Goal: Task Accomplishment & Management: Use online tool/utility

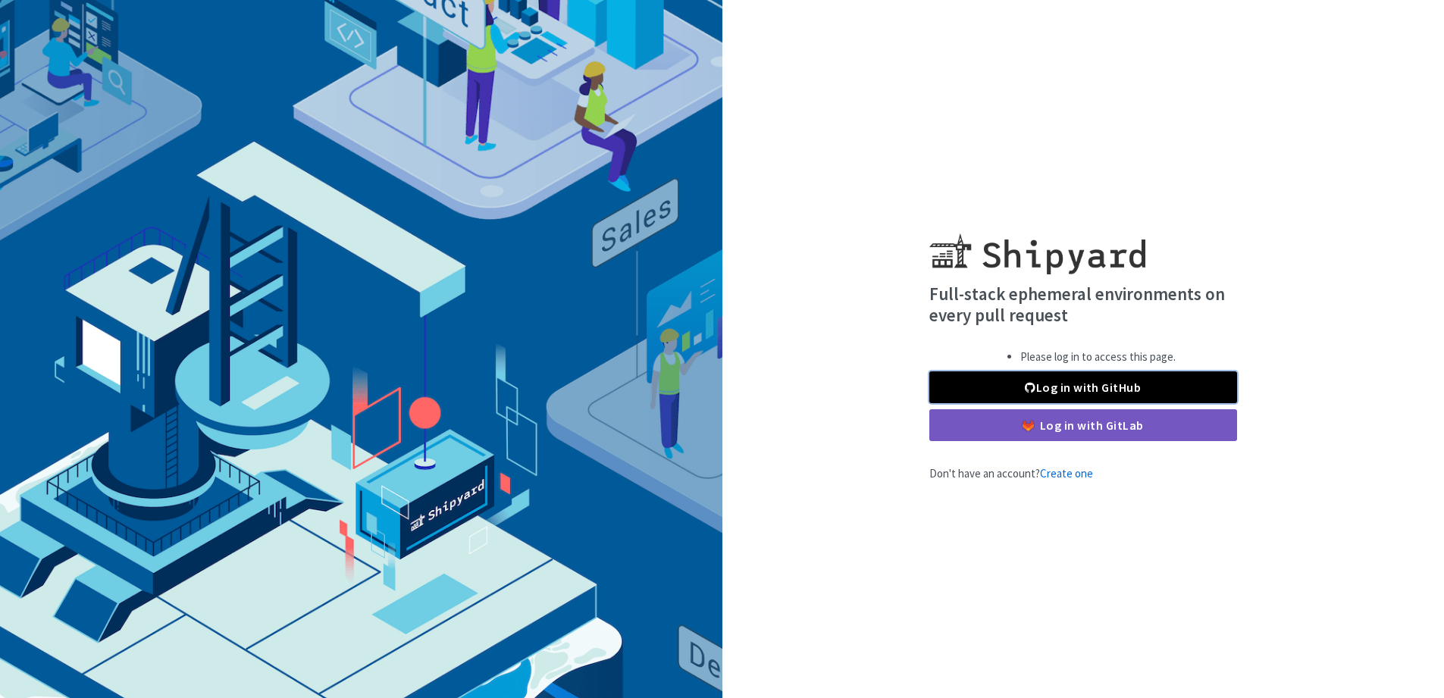
click at [1120, 390] on link "Log in with GitHub" at bounding box center [1083, 387] width 308 height 32
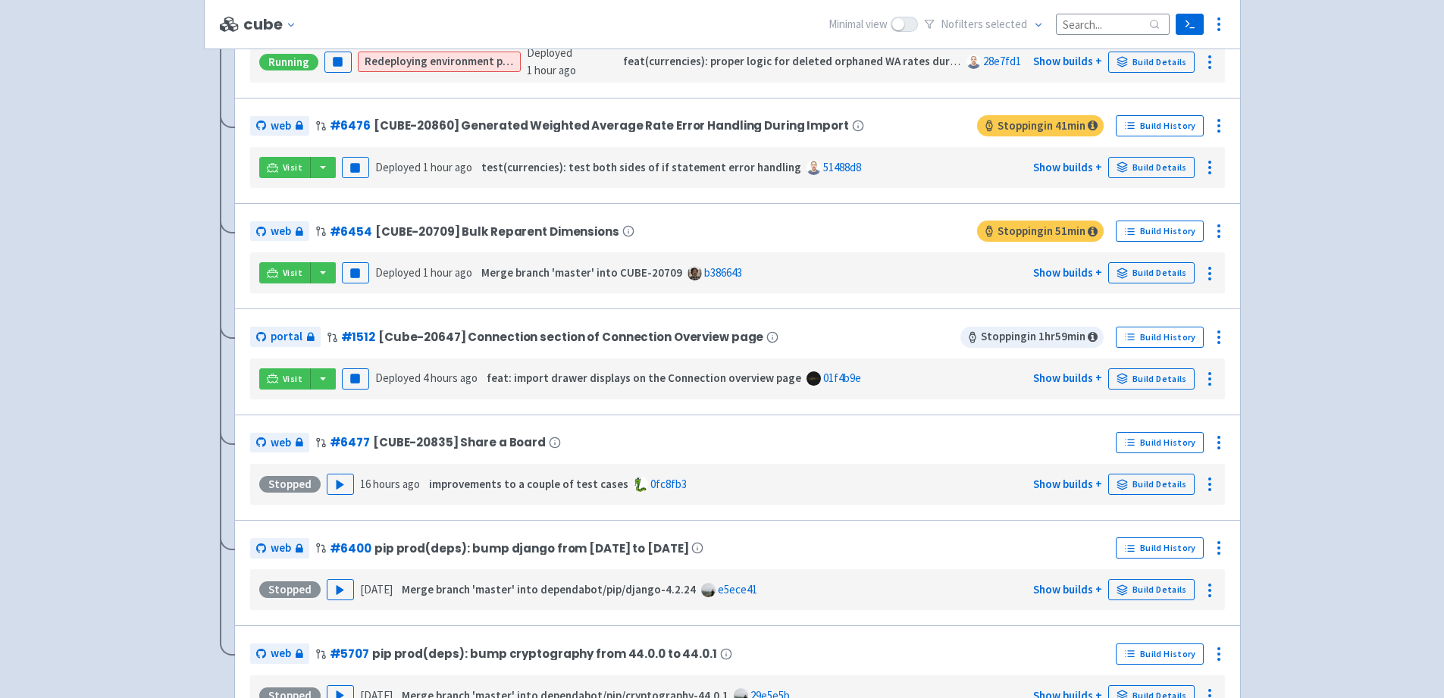
scroll to position [481, 0]
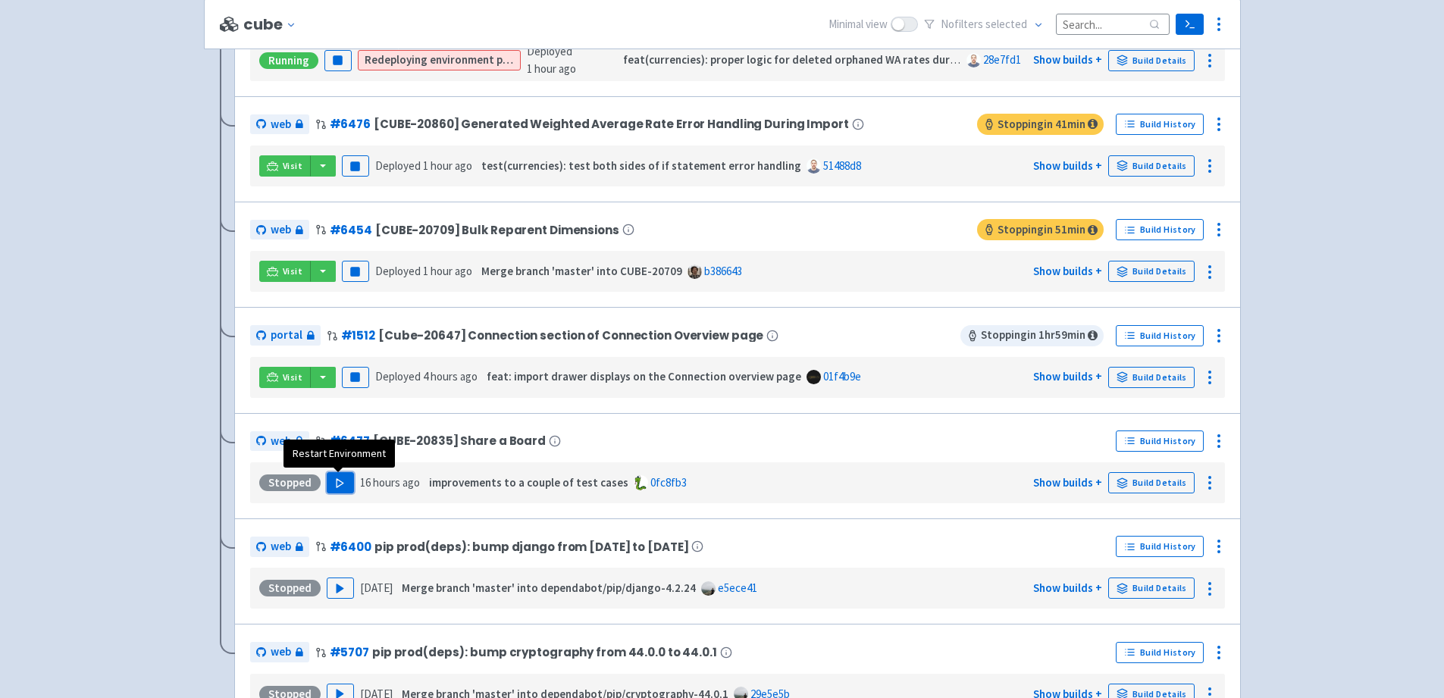
click at [338, 481] on polygon "button" at bounding box center [340, 482] width 7 height 8
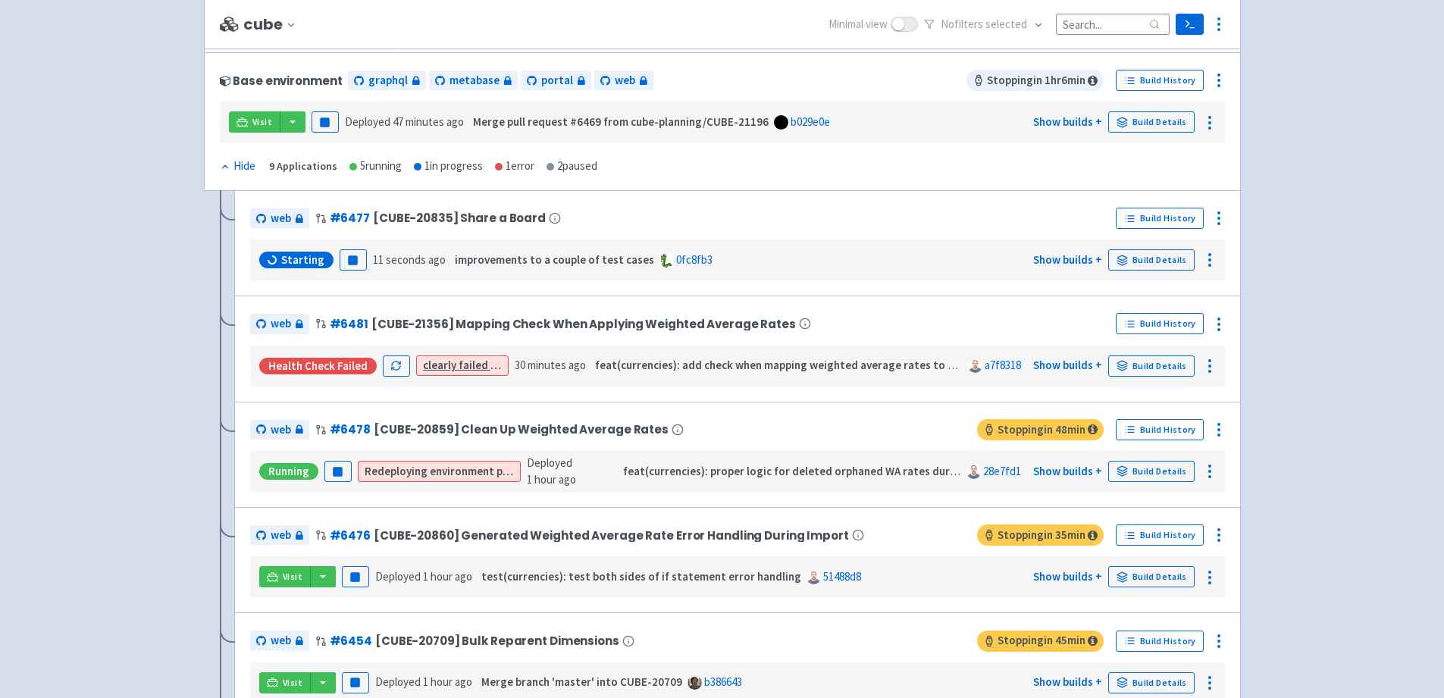
scroll to position [0, 0]
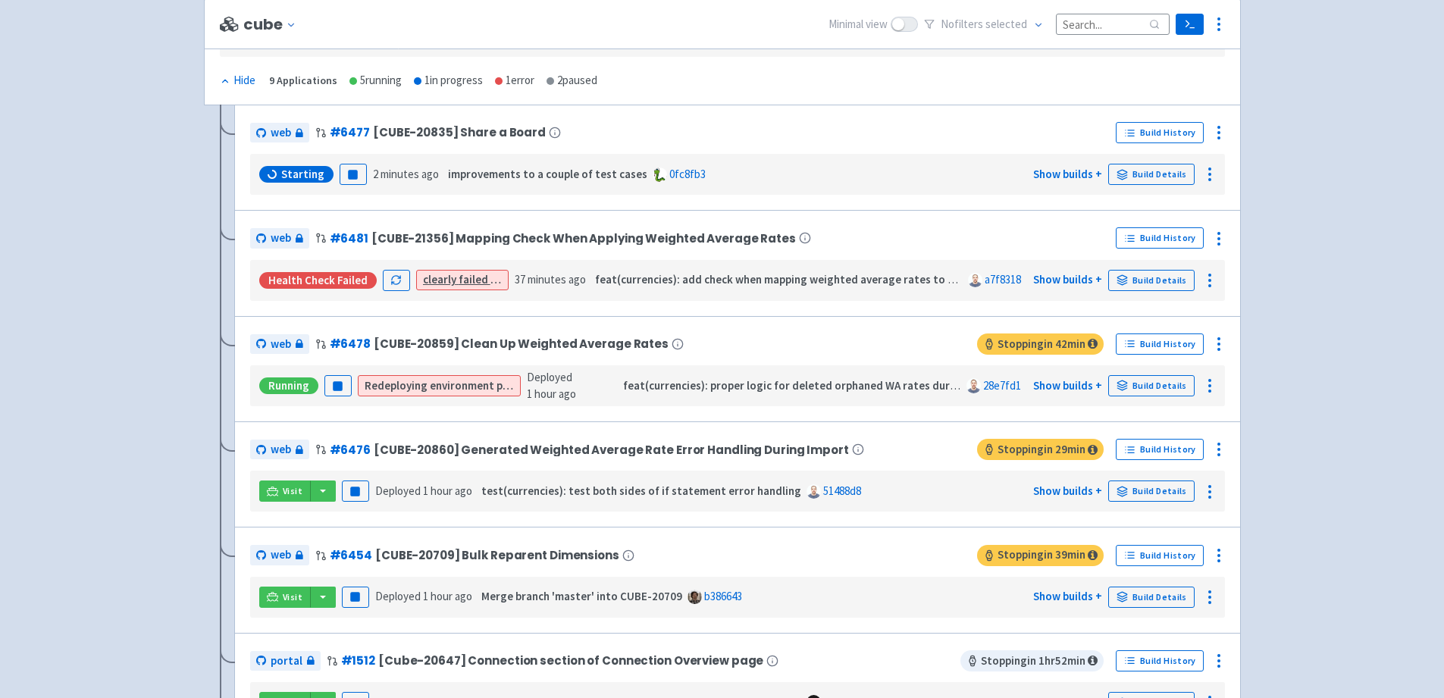
scroll to position [288, 0]
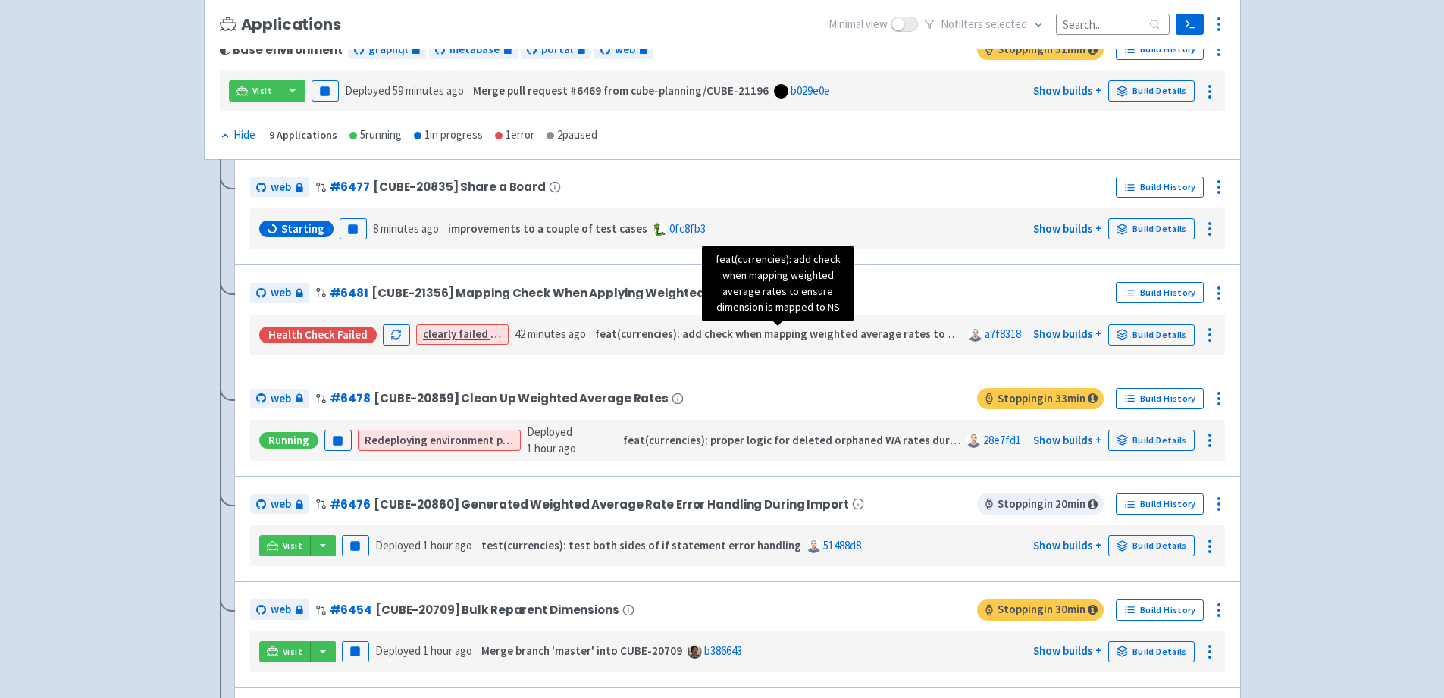
scroll to position [218, 0]
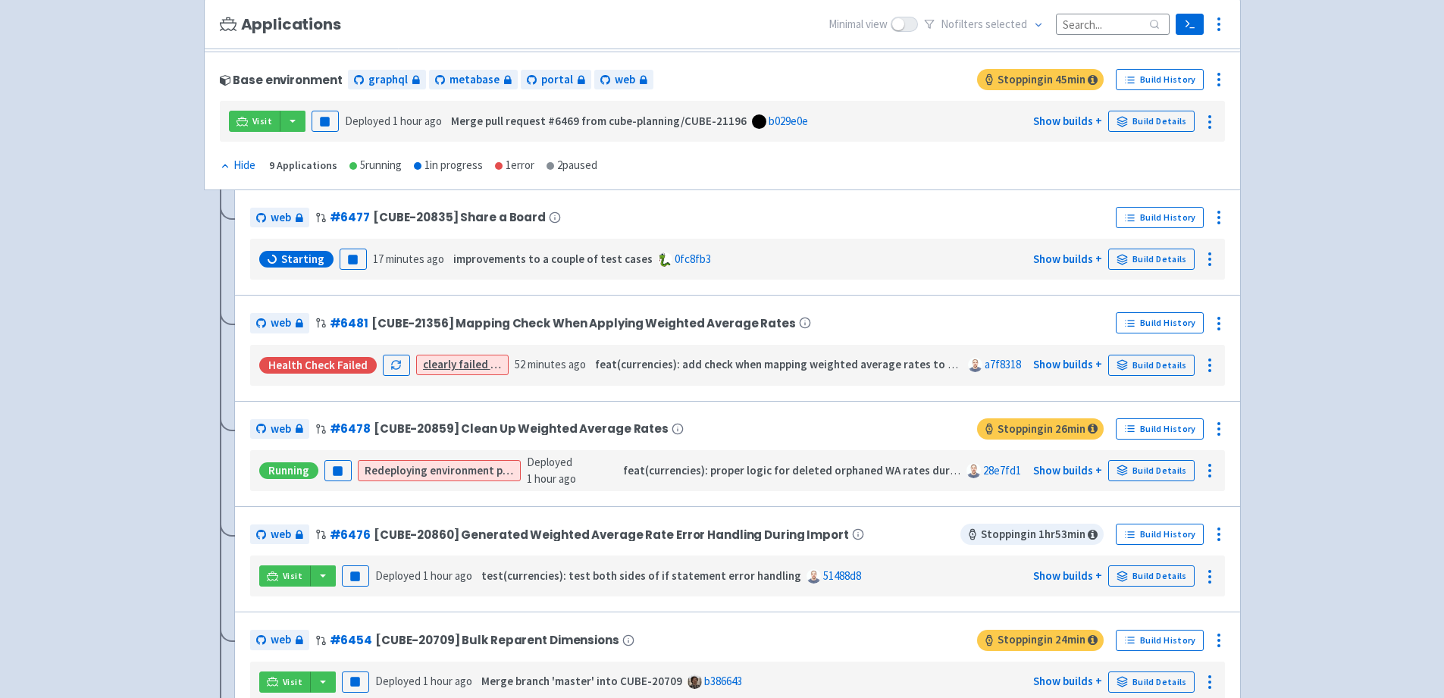
scroll to position [251, 0]
